Goal: Task Accomplishment & Management: Manage account settings

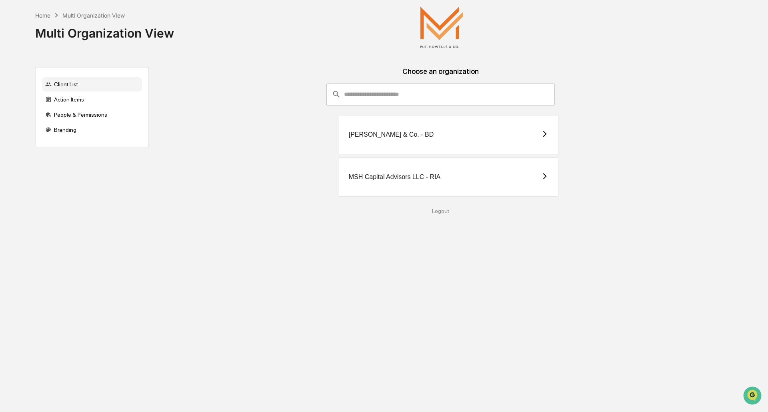
click at [253, 104] on div "​ ​ [PERSON_NAME] & Co. - BD MSH Capital Advisors LLC - RIA" at bounding box center [440, 142] width 571 height 116
click at [81, 100] on div "Action Items" at bounding box center [92, 99] width 100 height 14
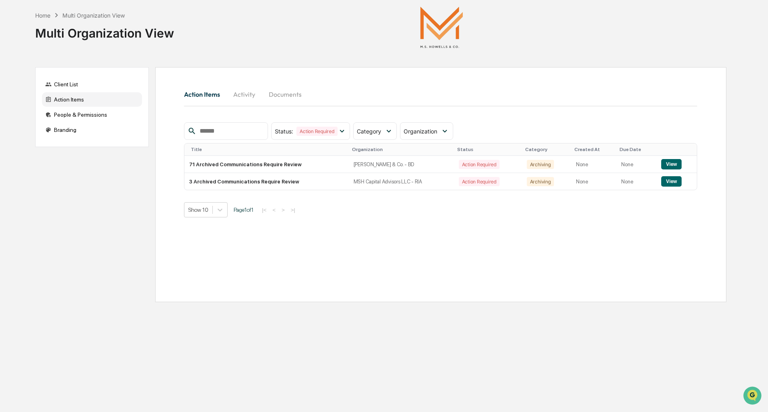
click at [247, 94] on button "Activity" at bounding box center [244, 94] width 36 height 19
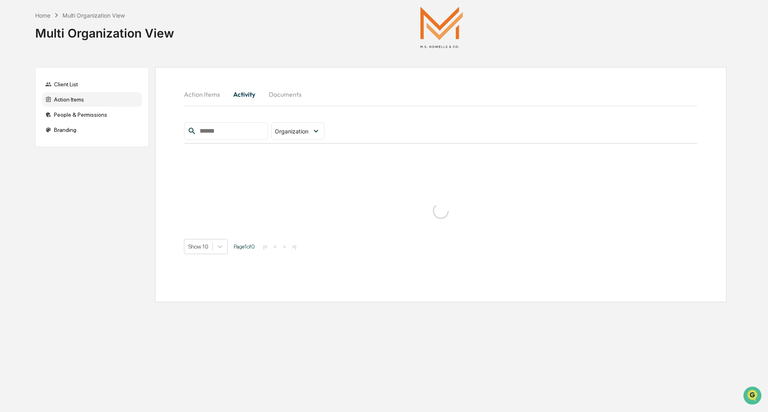
click at [303, 93] on button "Documents" at bounding box center [285, 94] width 46 height 19
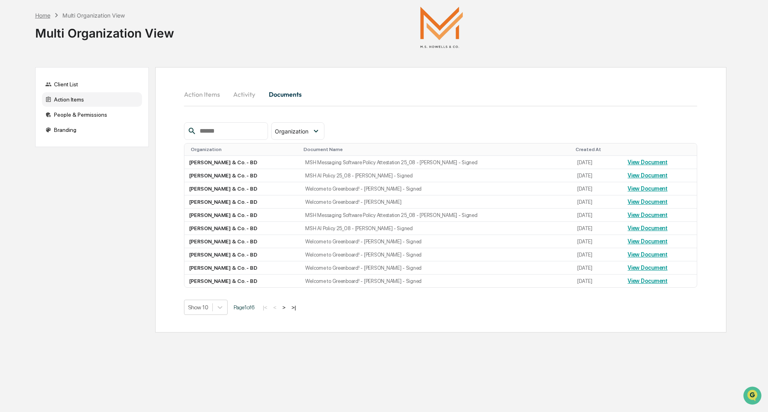
click at [45, 15] on div "Home" at bounding box center [42, 15] width 15 height 7
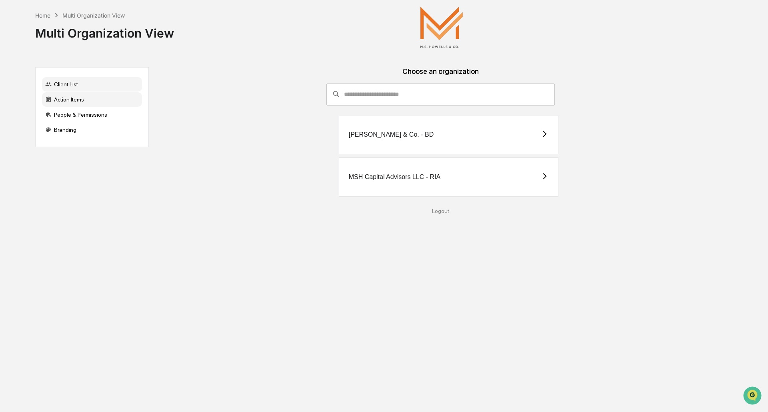
click at [73, 96] on div "Action Items" at bounding box center [92, 99] width 100 height 14
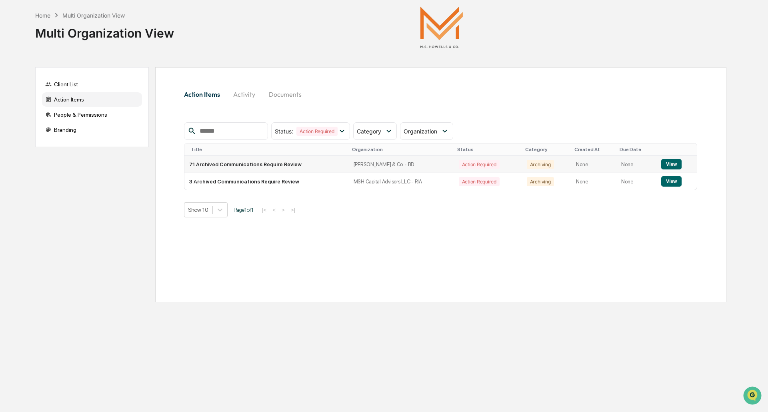
click at [674, 165] on button "View" at bounding box center [671, 164] width 20 height 10
